Goal: Information Seeking & Learning: Understand process/instructions

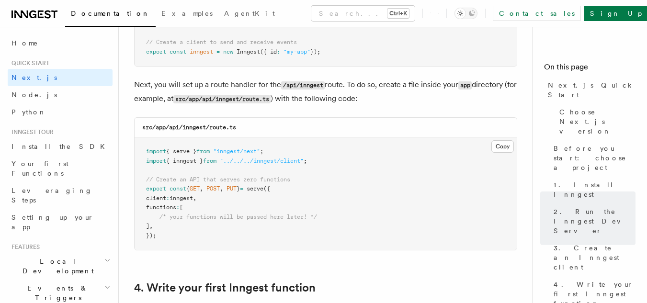
scroll to position [1196, 0]
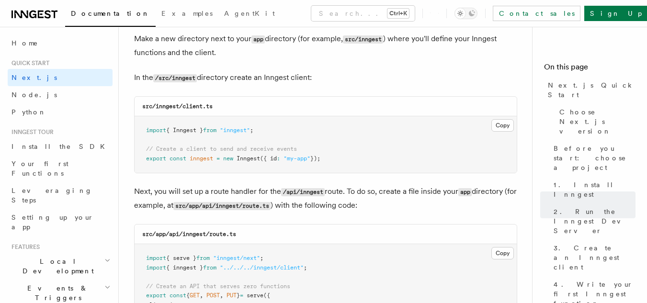
drag, startPoint x: 339, startPoint y: 162, endPoint x: 139, endPoint y: 124, distance: 203.6
click at [139, 124] on pre "import { Inngest } from "inngest" ; // Create a client to send and receive even…" at bounding box center [325, 144] width 382 height 56
copy code "import { Inngest } from "inngest" ; // Create a client to send and receive even…"
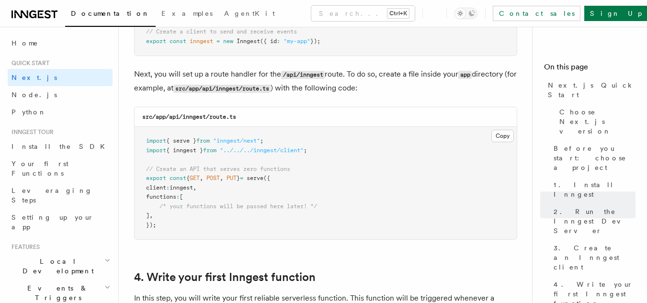
scroll to position [1340, 0]
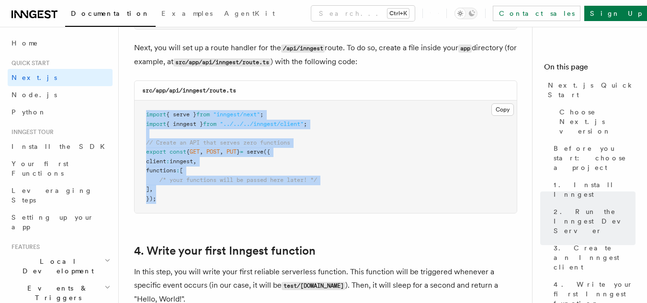
drag, startPoint x: 178, startPoint y: 197, endPoint x: 129, endPoint y: 108, distance: 101.3
copy code "import { serve } from "inngest/next" ; import { inngest } from "../../../innges…"
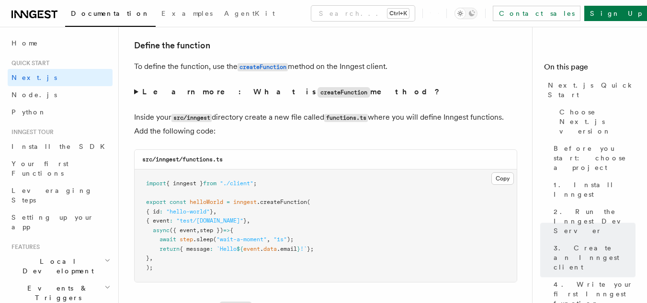
scroll to position [1675, 0]
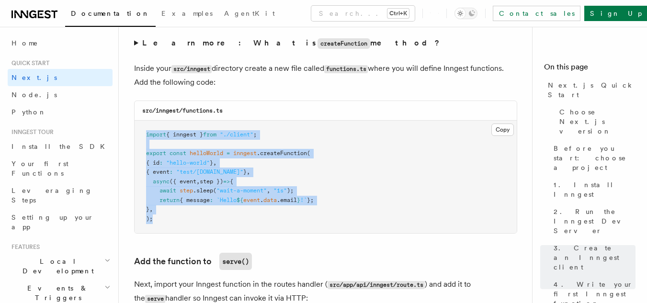
drag, startPoint x: 180, startPoint y: 232, endPoint x: 123, endPoint y: 124, distance: 121.6
copy code "import { inngest } from "./client" ; export const helloWorld = inngest .createF…"
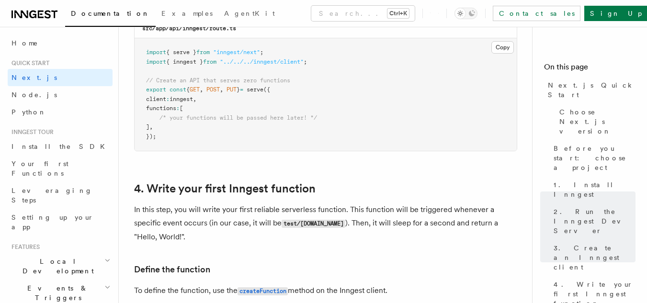
scroll to position [1388, 0]
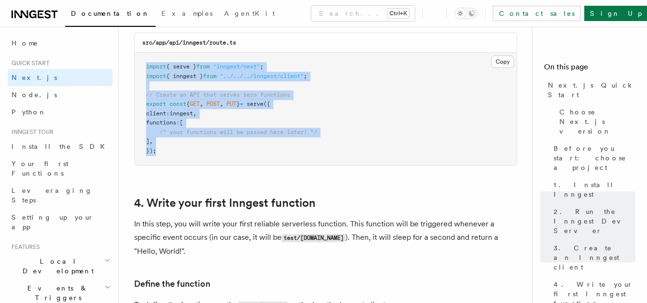
drag, startPoint x: 181, startPoint y: 151, endPoint x: 147, endPoint y: 68, distance: 89.5
click at [147, 68] on pre "import { serve } from "inngest/next" ; import { inngest } from "../../../innges…" at bounding box center [325, 109] width 382 height 112
copy code "import { serve } from "inngest/next" ; import { inngest } from "../../../innges…"
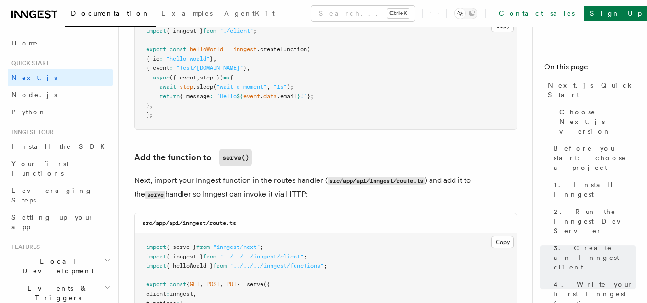
scroll to position [1914, 0]
